Goal: Find specific page/section: Find specific page/section

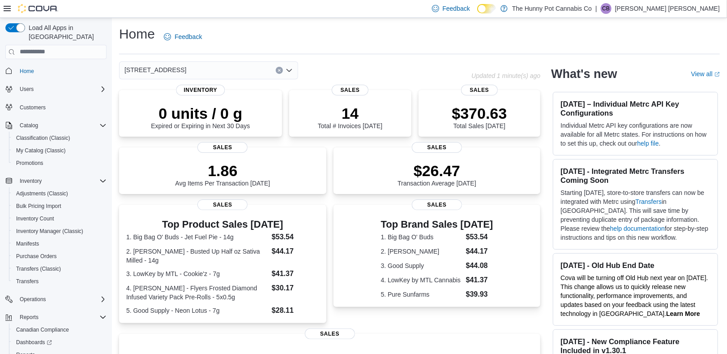
click at [362, 66] on div "[STREET_ADDRESS]" at bounding box center [295, 70] width 352 height 18
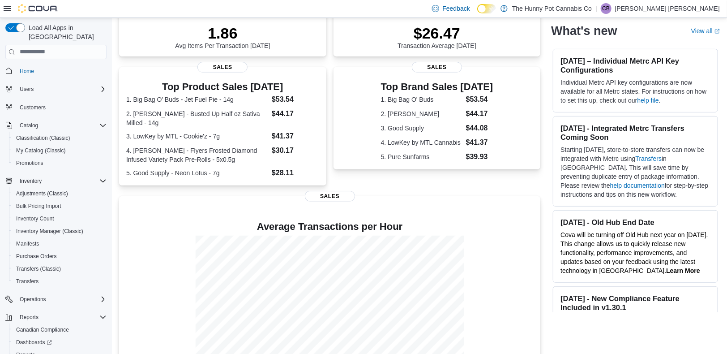
scroll to position [168, 0]
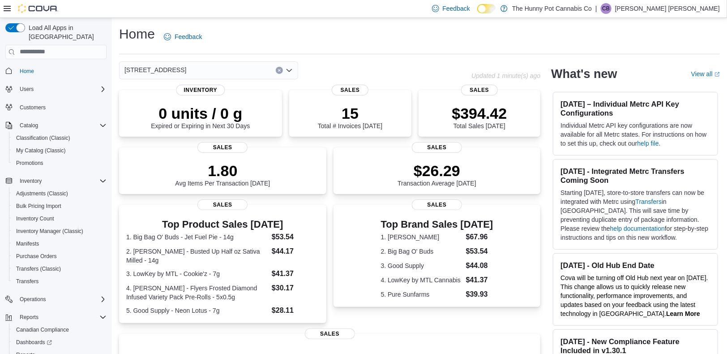
click at [278, 71] on icon "Clear input" at bounding box center [280, 70] width 4 height 4
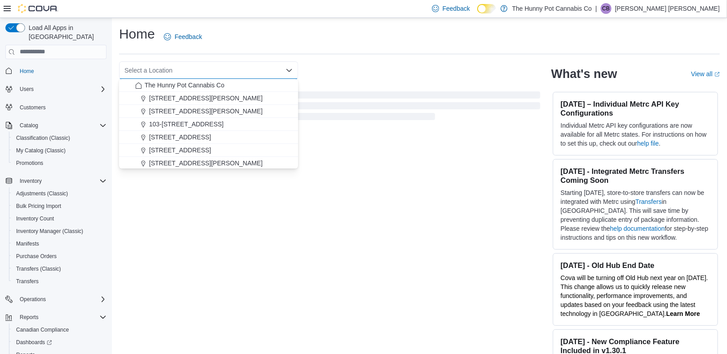
click at [351, 72] on div "Select a Location Combo box. Selected. Combo box input. Select a Location. Type…" at bounding box center [329, 70] width 421 height 18
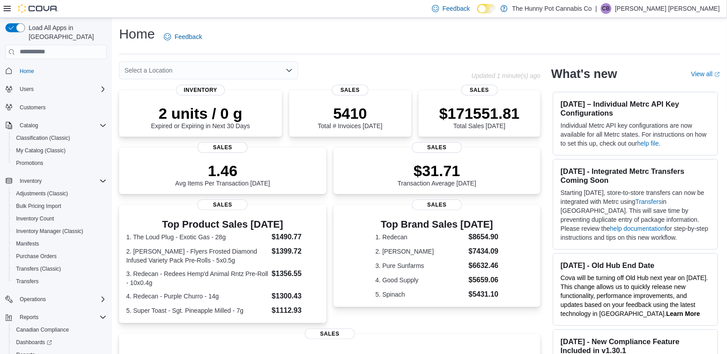
click at [276, 71] on div "Select a Location" at bounding box center [208, 70] width 179 height 18
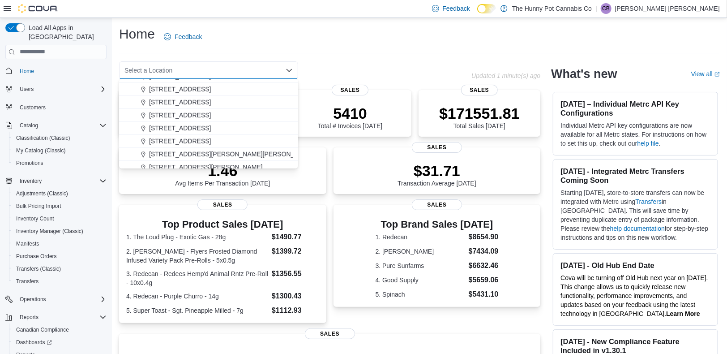
scroll to position [257, 0]
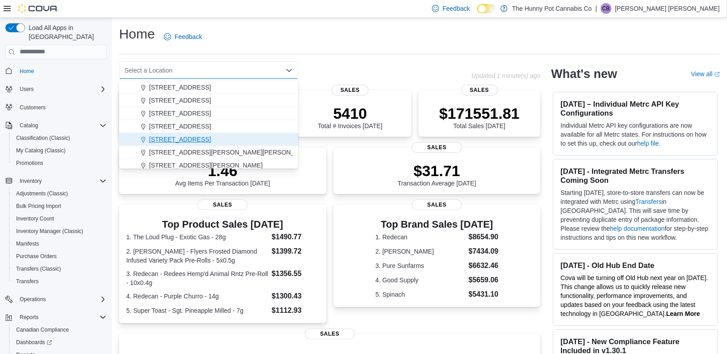
click at [234, 142] on div "[STREET_ADDRESS]" at bounding box center [214, 139] width 158 height 9
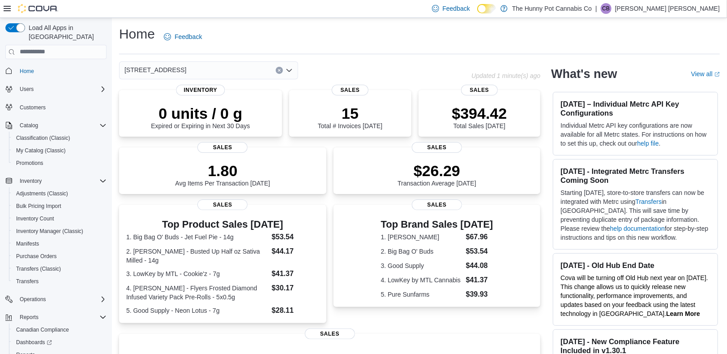
click at [377, 71] on div "[STREET_ADDRESS] Selected. [STREET_ADDRESS] Press Backspace to delete [STREET_A…" at bounding box center [295, 70] width 352 height 18
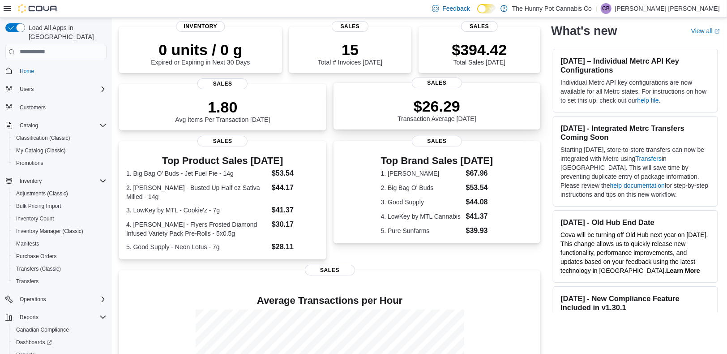
scroll to position [64, 0]
